Goal: Task Accomplishment & Management: Manage account settings

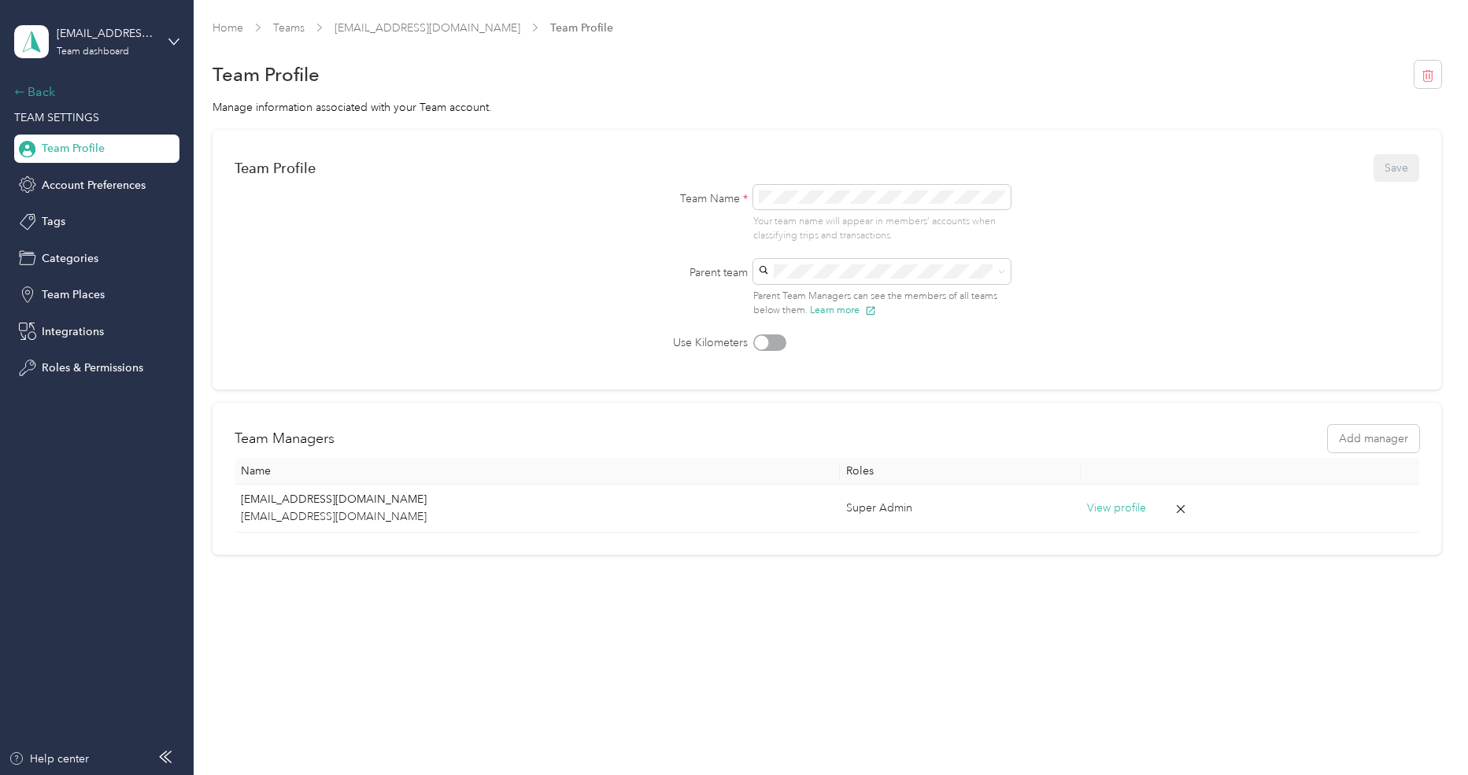
click at [39, 83] on div "Back" at bounding box center [92, 92] width 157 height 19
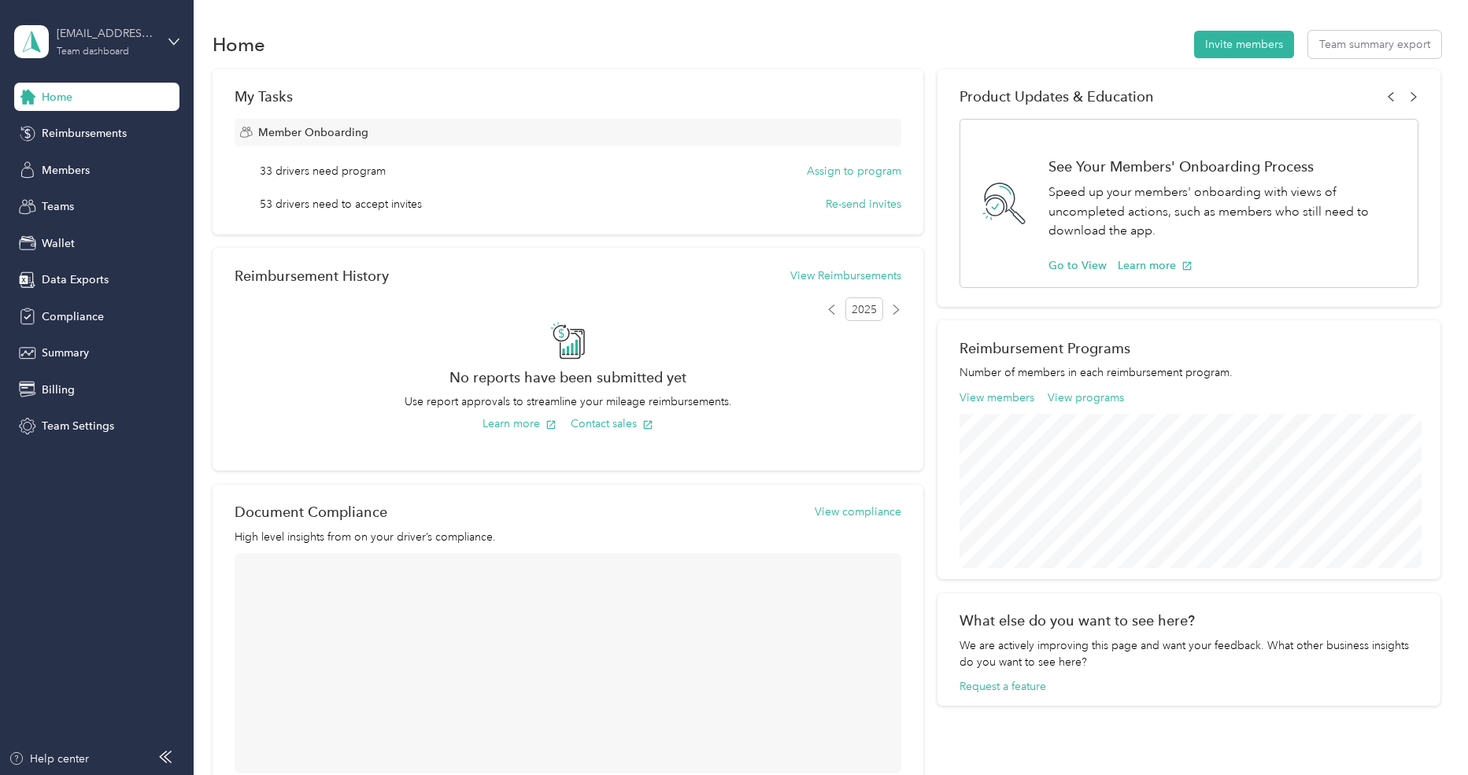
click at [94, 47] on div "Team dashboard" at bounding box center [93, 51] width 72 height 9
click at [83, 164] on div "Personal dashboard" at bounding box center [77, 161] width 99 height 17
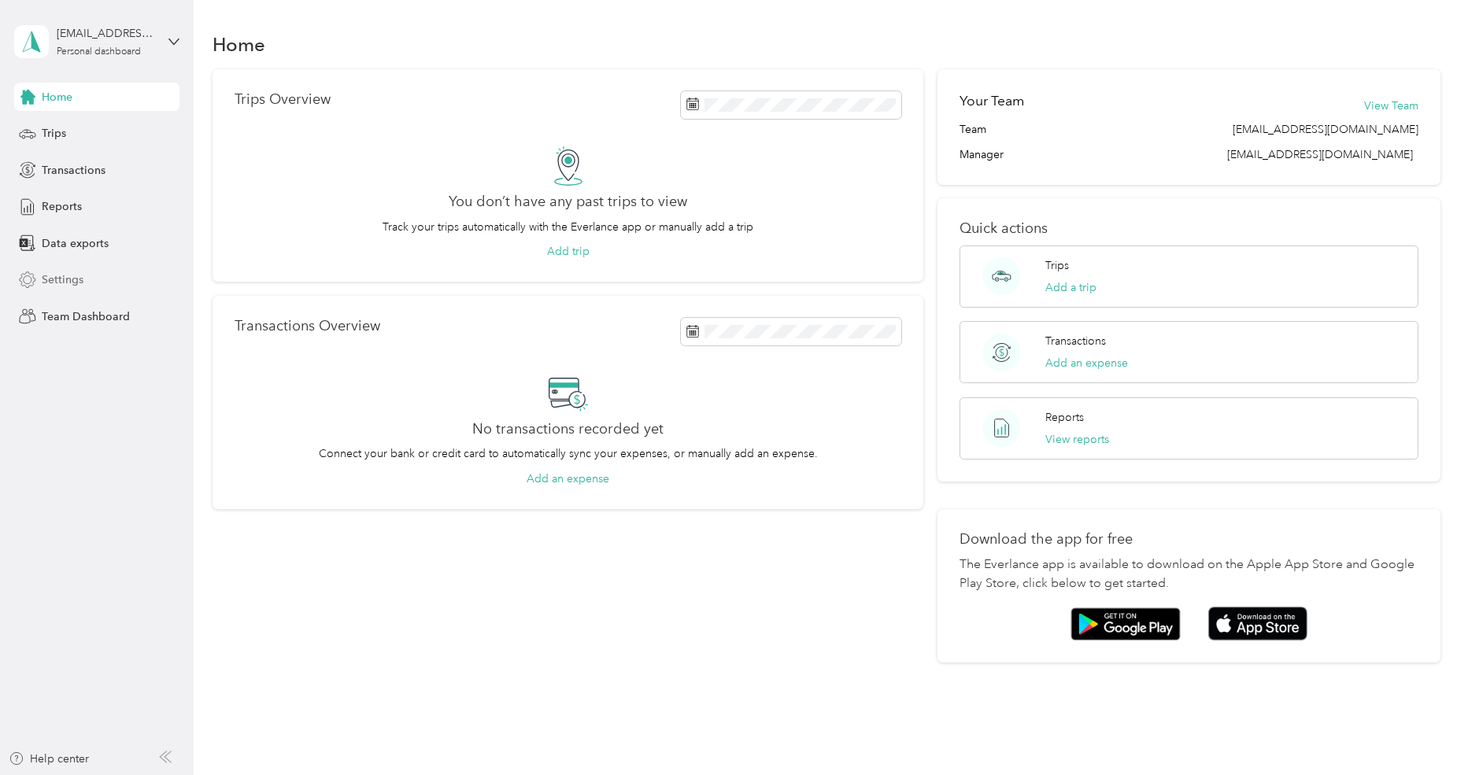
click at [65, 282] on span "Settings" at bounding box center [63, 279] width 42 height 17
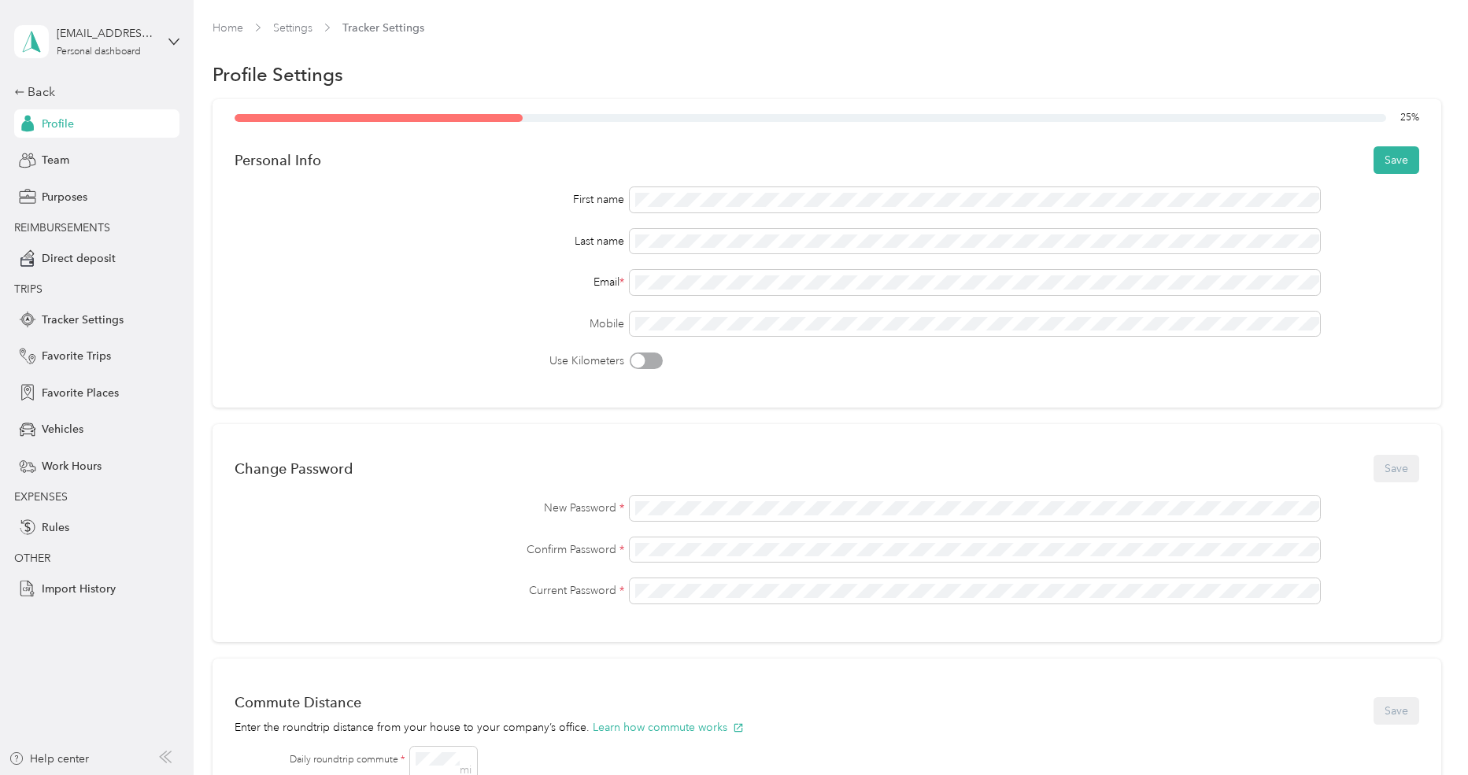
click at [525, 288] on div "Email *" at bounding box center [429, 282] width 389 height 17
click at [1407, 158] on button "Save" at bounding box center [1396, 160] width 46 height 28
click at [1402, 156] on button "Save" at bounding box center [1396, 160] width 46 height 28
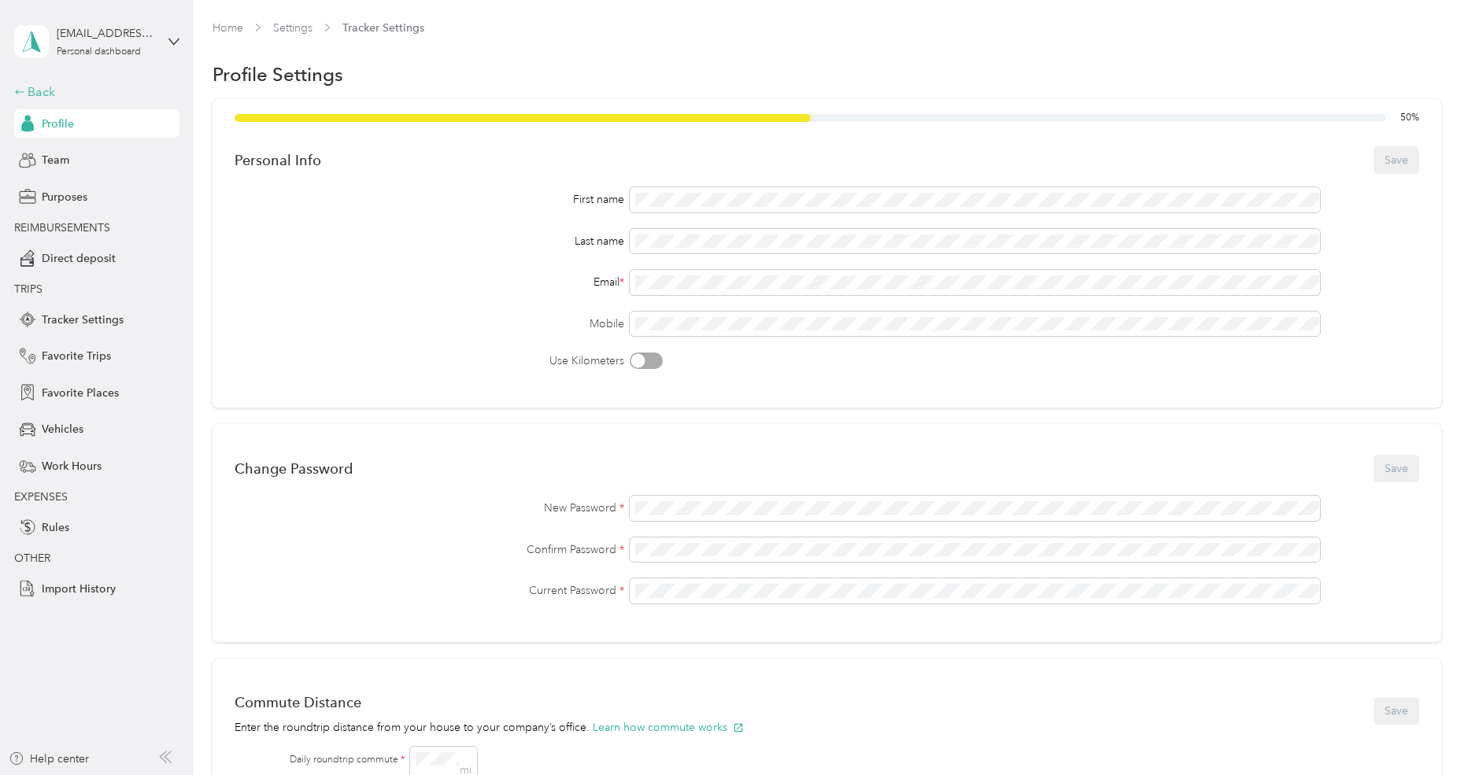
click at [82, 91] on div "Back" at bounding box center [92, 92] width 157 height 19
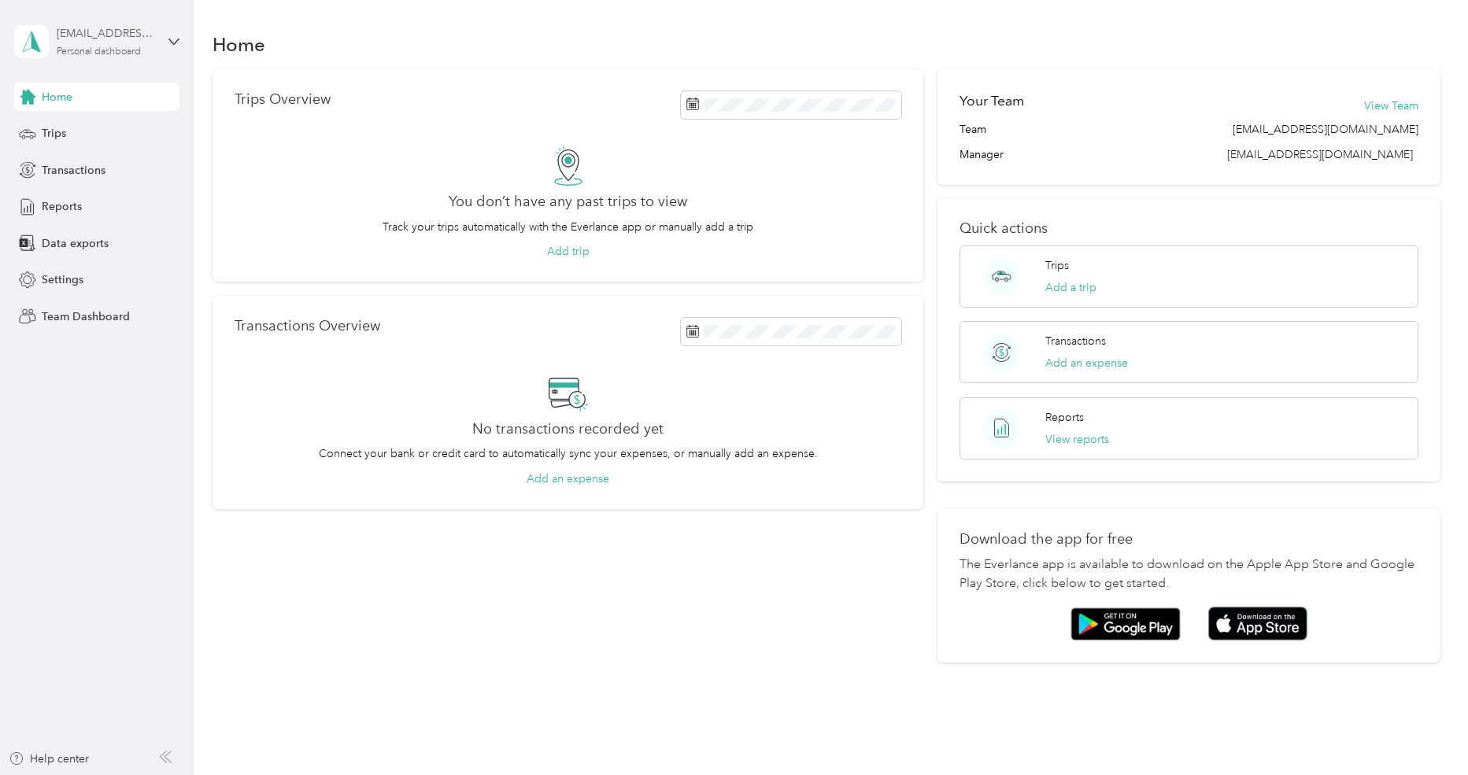
click at [102, 53] on div "Personal dashboard" at bounding box center [99, 51] width 84 height 9
click at [88, 194] on div "Log out" at bounding box center [179, 192] width 309 height 28
